Goal: Information Seeking & Learning: Learn about a topic

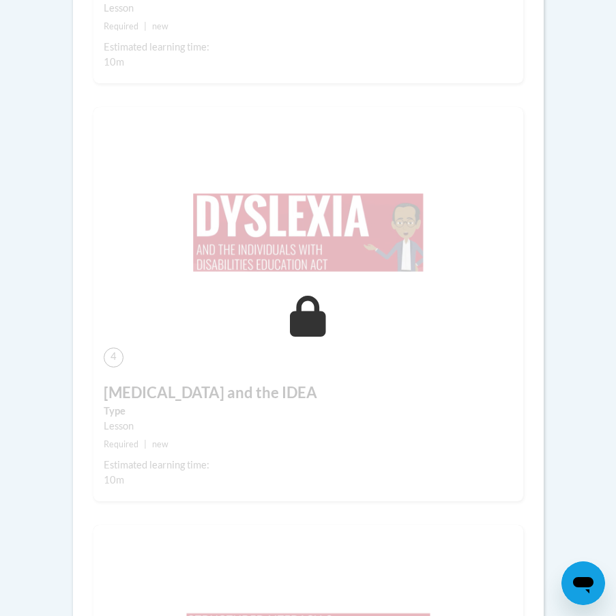
click at [591, 233] on body "This site uses cookies to help improve your learning experience. By continuing …" at bounding box center [308, 220] width 616 height 3388
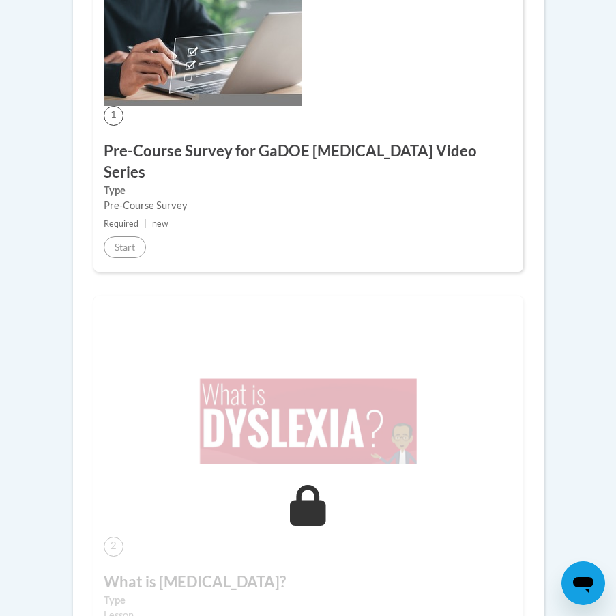
scroll to position [457, 0]
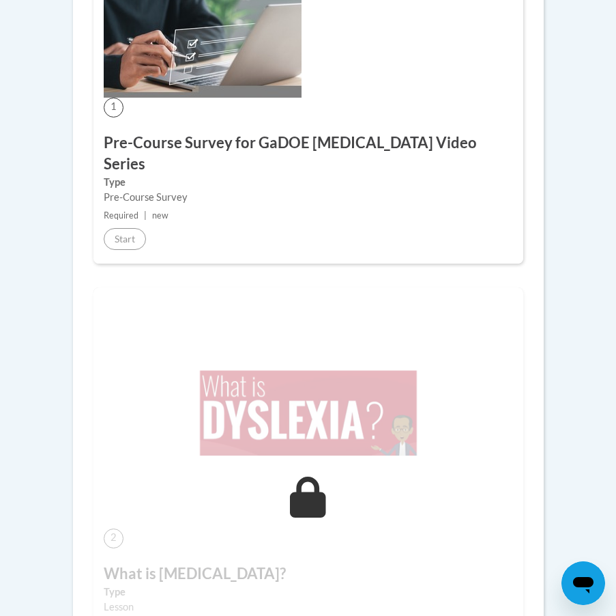
click at [190, 144] on h3 "Pre-Course Survey for GaDOE Dyslexia Video Series" at bounding box center [309, 153] width 410 height 42
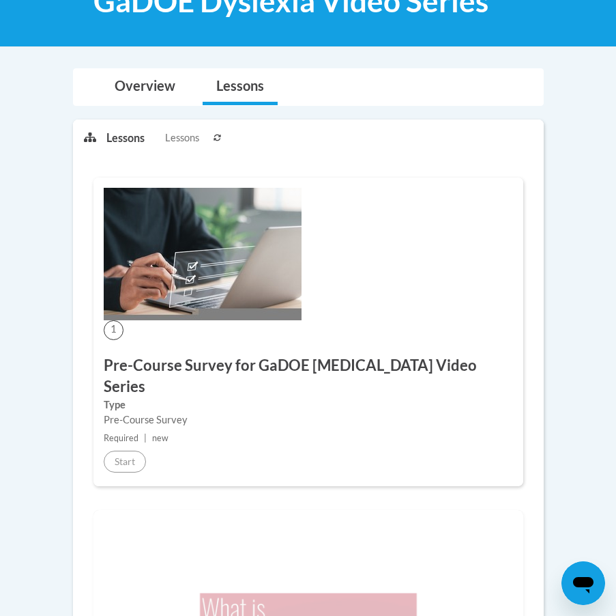
scroll to position [184, 0]
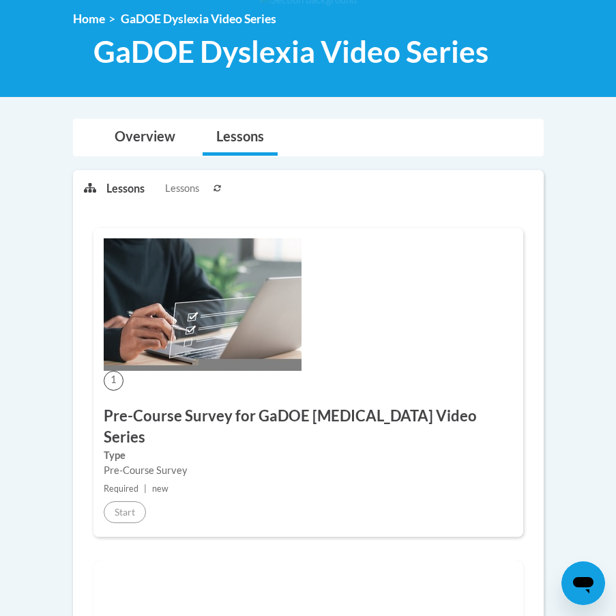
click at [170, 371] on div "1 Pre-Course Survey for GaDOE Dyslexia Video Series Type Pre-Course Survey Requ…" at bounding box center [309, 382] width 430 height 309
click at [98, 17] on link "Home" at bounding box center [89, 19] width 32 height 14
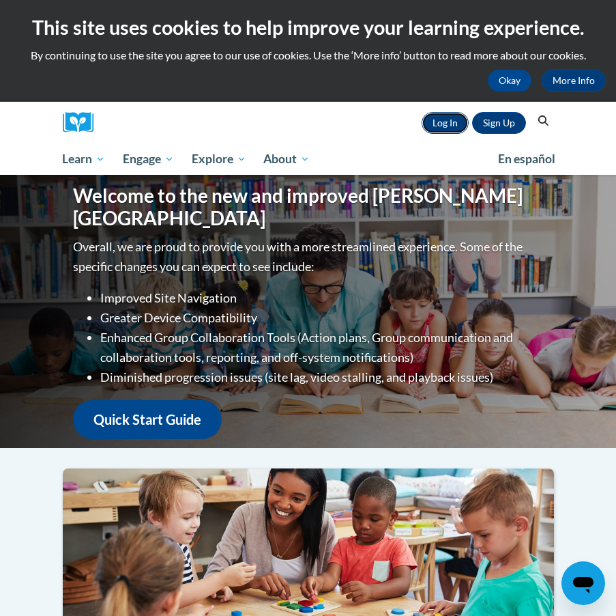
click at [442, 119] on link "Log In" at bounding box center [445, 123] width 47 height 22
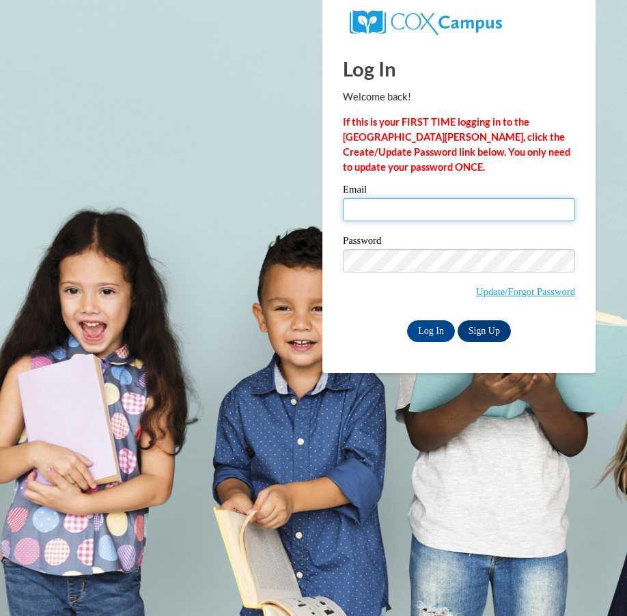
click at [418, 213] on input "Email" at bounding box center [459, 209] width 232 height 23
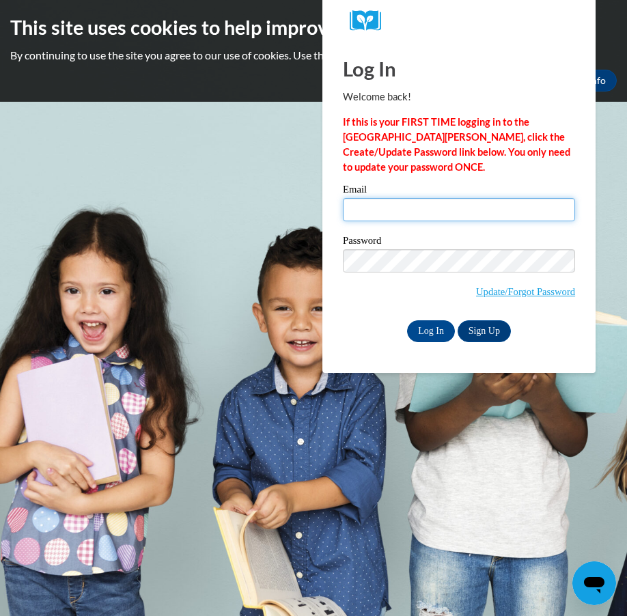
type input "ambitiousmindsla2@gmail.com"
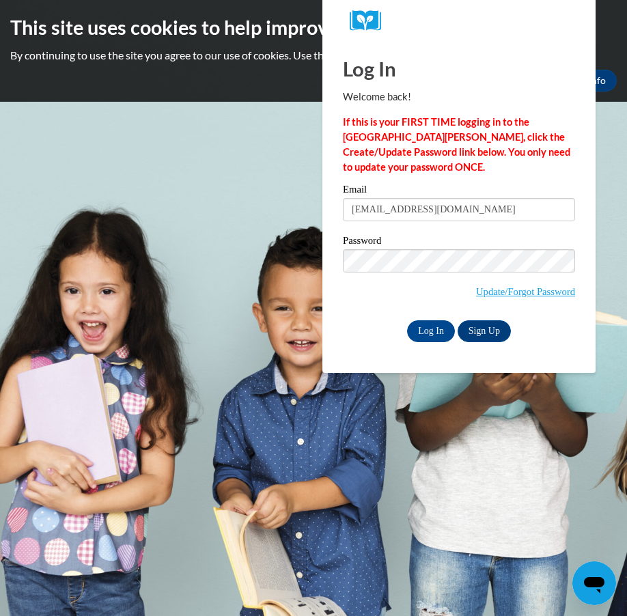
click at [440, 226] on div "Email ambitiousmindsla2@gmail.com" at bounding box center [459, 207] width 232 height 47
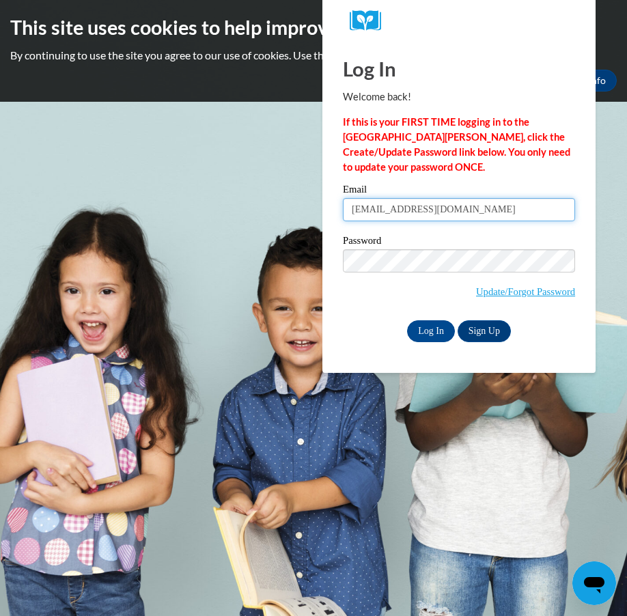
click at [440, 206] on input "ambitiousmindsla2@gmail.com" at bounding box center [459, 209] width 232 height 23
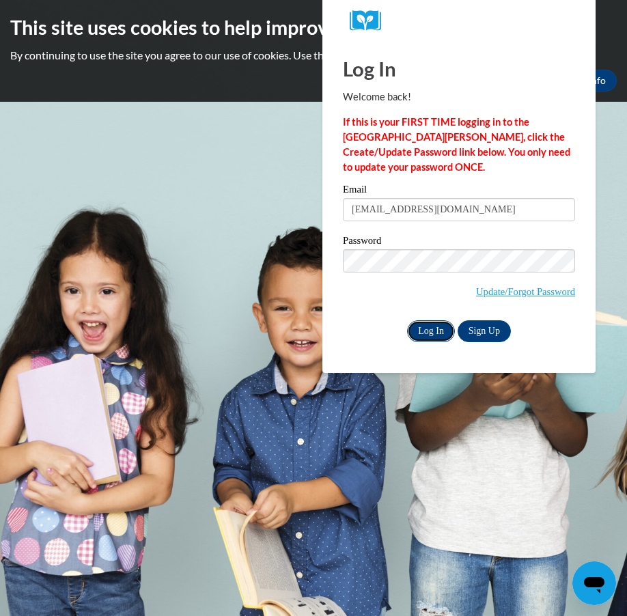
click at [438, 326] on input "Log In" at bounding box center [431, 331] width 48 height 22
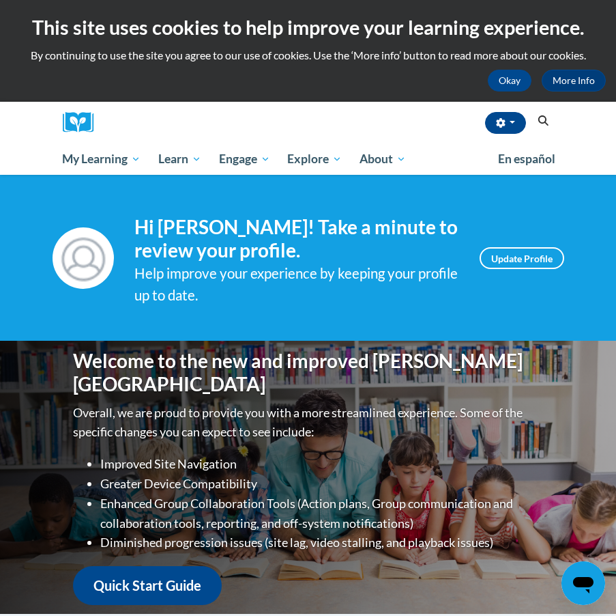
click at [465, 333] on div "Your profile Hi shewanda williams! Take a minute to review your profile. Help i…" at bounding box center [308, 258] width 616 height 166
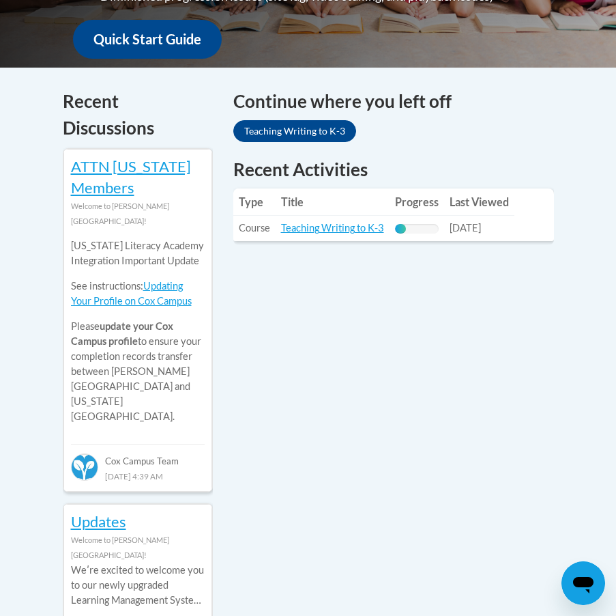
scroll to position [614, 0]
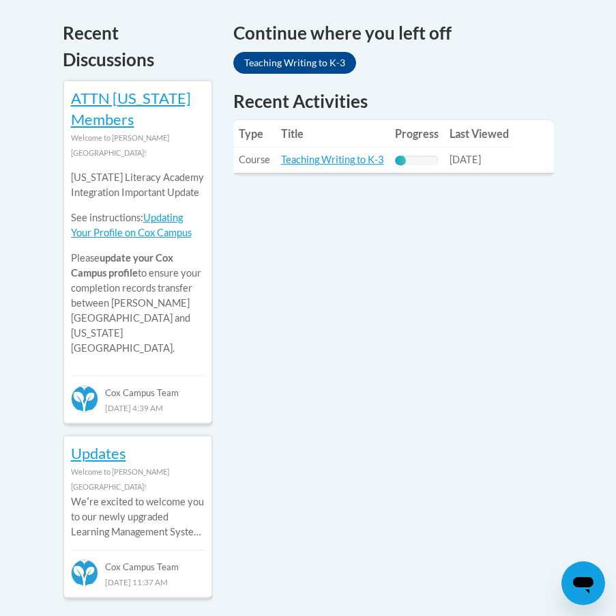
click at [324, 167] on td "Title: Teaching Writing to K-3" at bounding box center [333, 159] width 114 height 25
click at [327, 159] on link "Teaching Writing to K-3" at bounding box center [332, 160] width 103 height 12
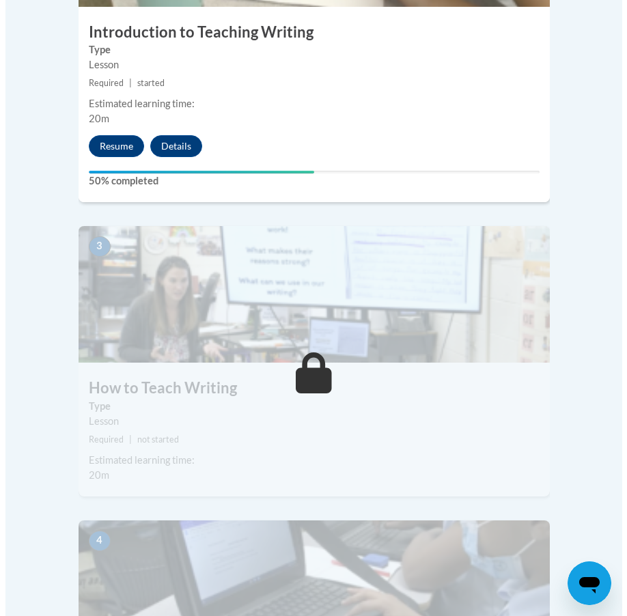
scroll to position [956, 0]
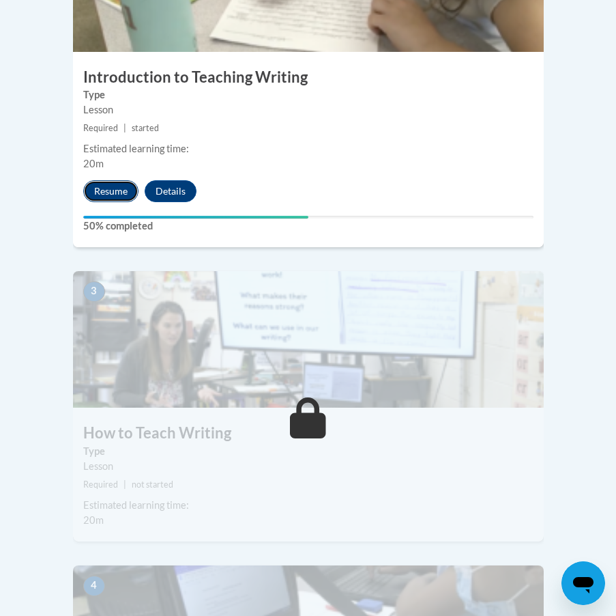
click at [111, 180] on button "Resume" at bounding box center [110, 191] width 55 height 22
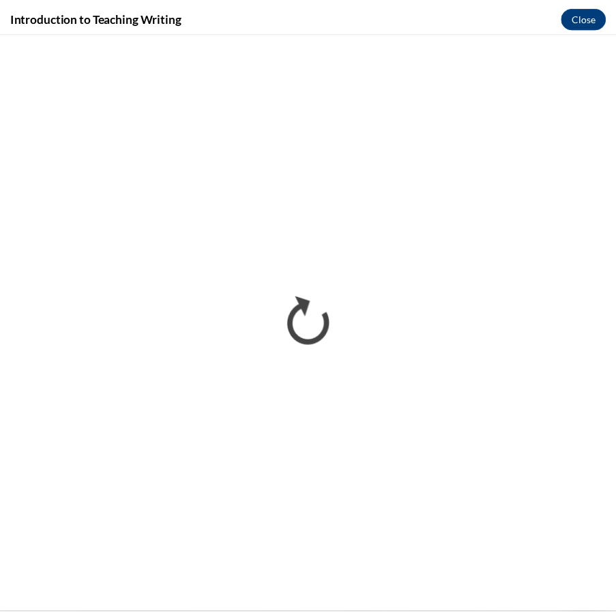
scroll to position [0, 0]
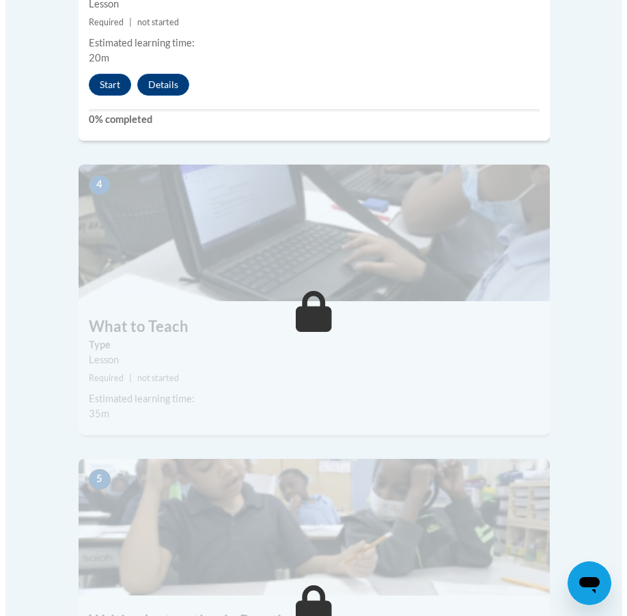
scroll to position [1297, 0]
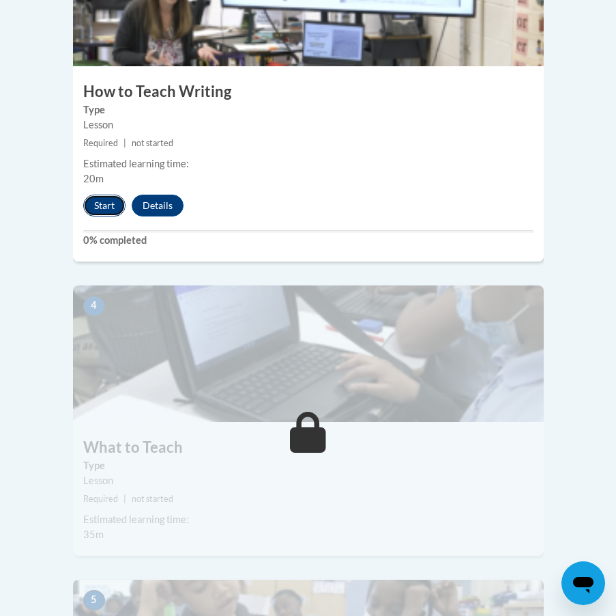
click at [109, 195] on button "Start" at bounding box center [104, 206] width 42 height 22
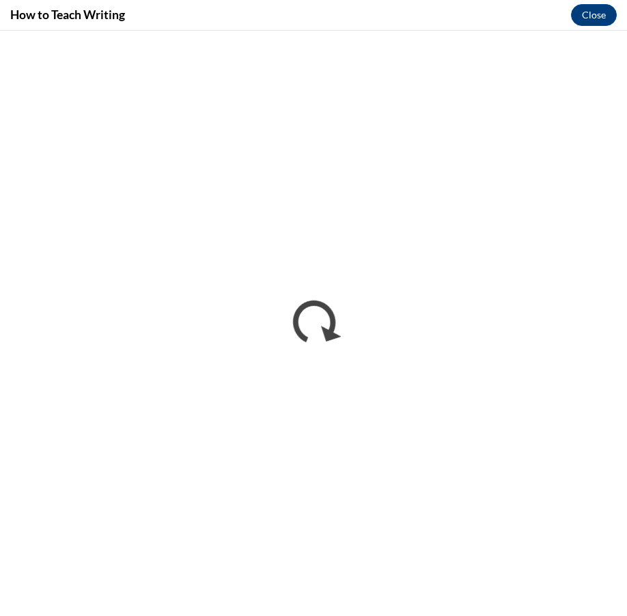
scroll to position [0, 0]
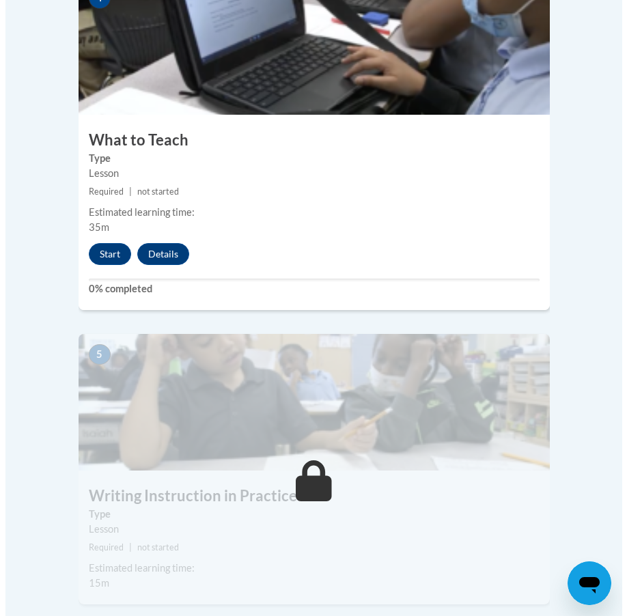
scroll to position [1775, 0]
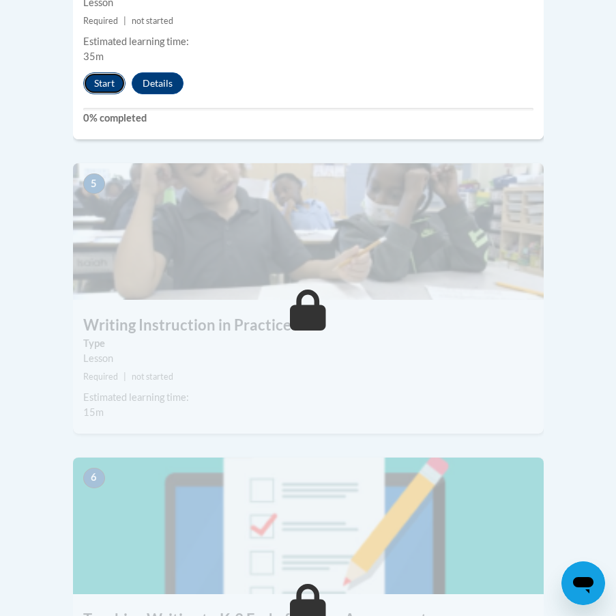
click at [107, 72] on button "Start" at bounding box center [104, 83] width 42 height 22
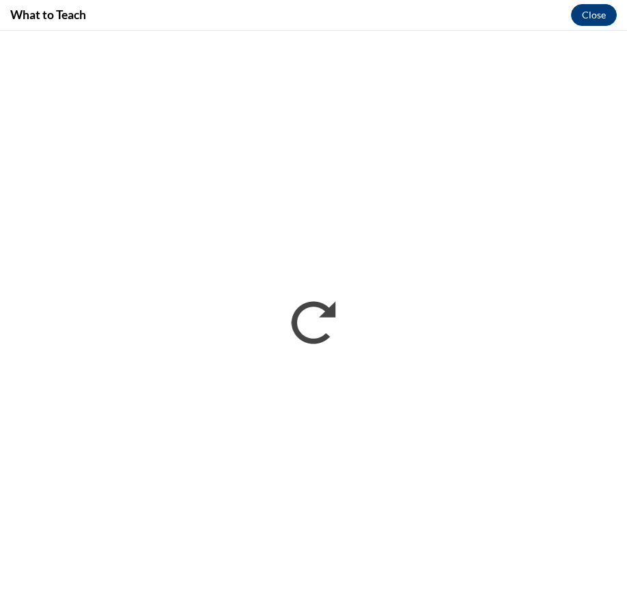
scroll to position [0, 0]
